Goal: Find specific page/section: Locate a particular part of the current website

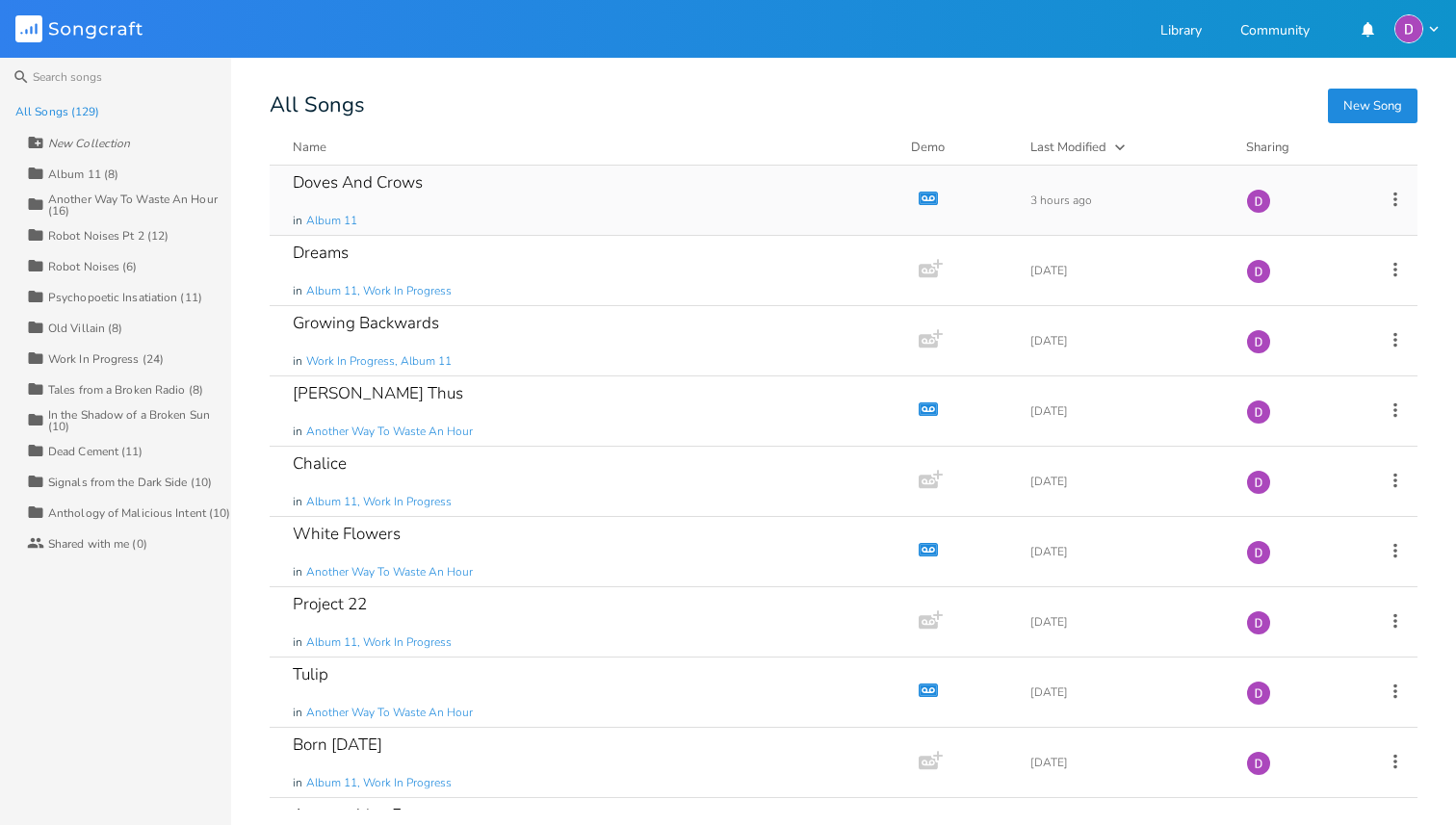
click at [375, 200] on div "Doves And Crows in Album 11" at bounding box center [590, 201] width 595 height 70
click at [397, 175] on div "Doves And Crows" at bounding box center [358, 182] width 130 height 16
click at [483, 175] on div "Doves And Crows in Album 11" at bounding box center [590, 201] width 595 height 70
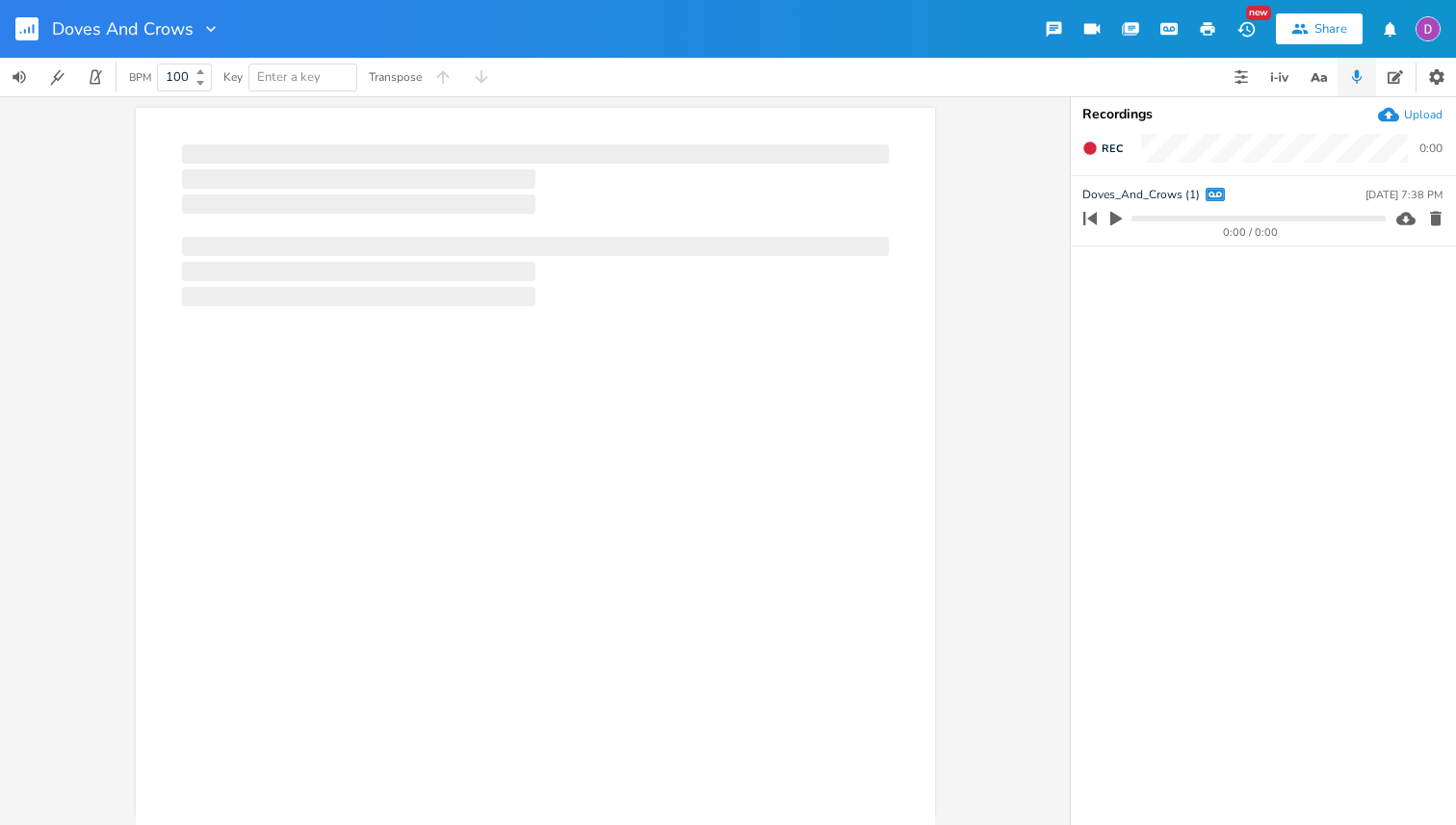
click at [304, 178] on div at bounding box center [359, 179] width 353 height 19
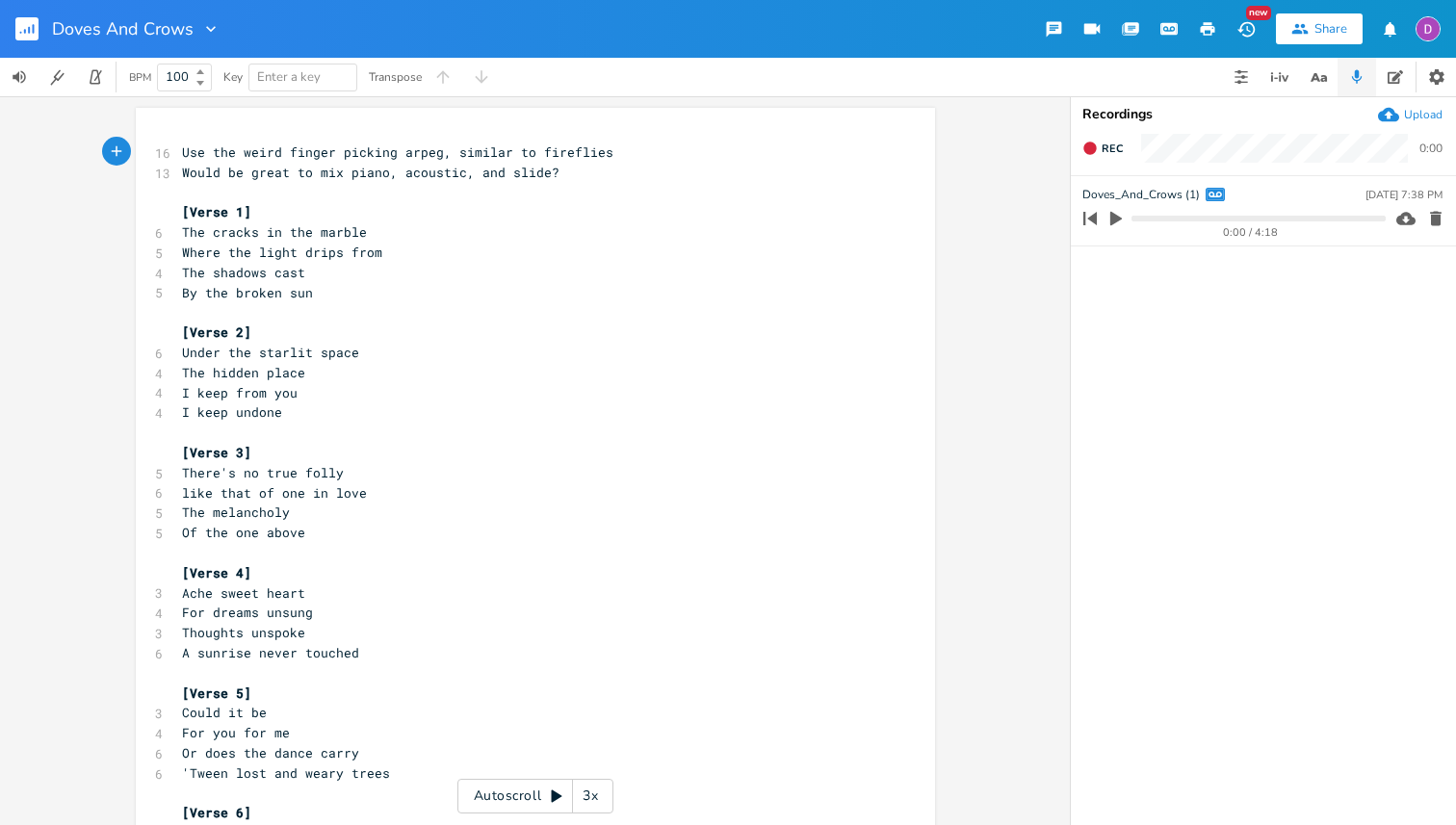
click at [1117, 218] on icon "button" at bounding box center [1116, 218] width 12 height 15
